Goal: Contribute content

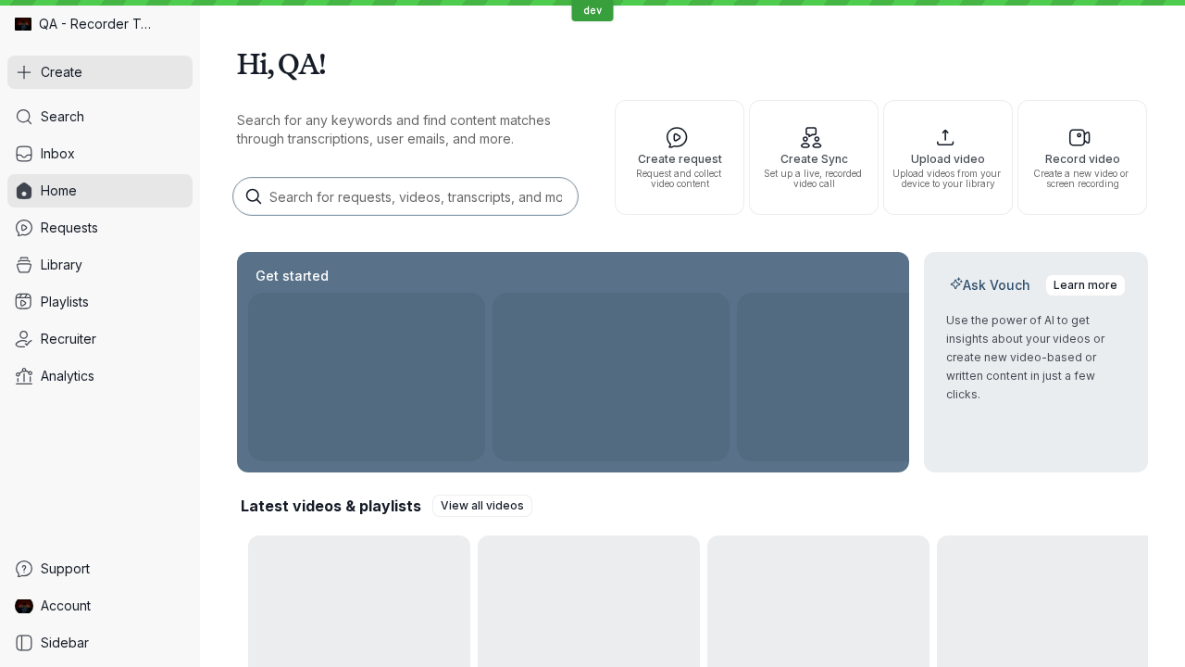
click at [100, 72] on button "Create" at bounding box center [99, 72] width 185 height 33
